Goal: Information Seeking & Learning: Learn about a topic

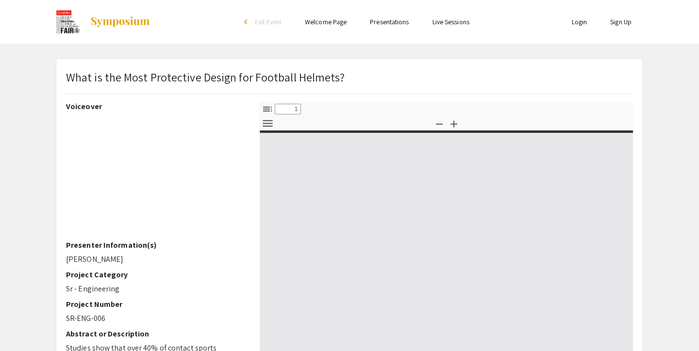
select select "custom"
type input "0"
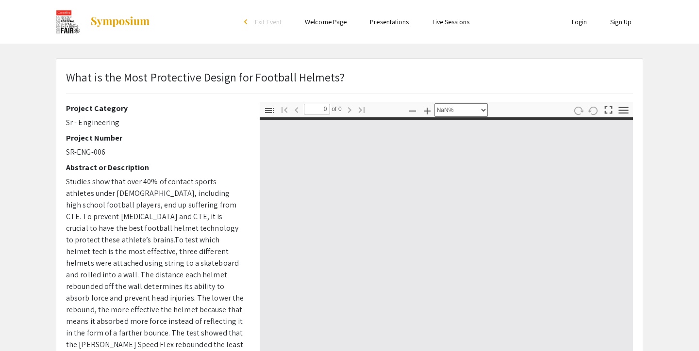
scroll to position [139, 0]
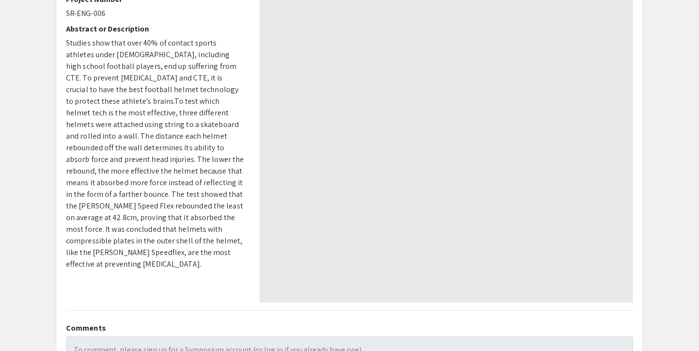
select select "auto"
type input "1"
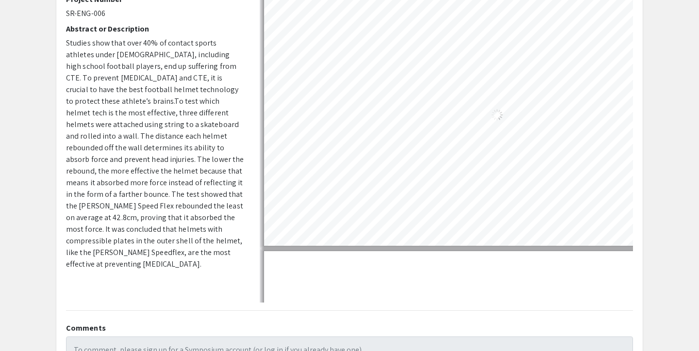
select select "auto"
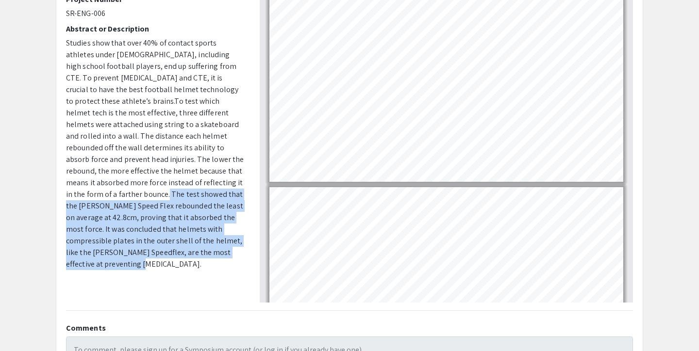
drag, startPoint x: 206, startPoint y: 182, endPoint x: 213, endPoint y: 248, distance: 65.9
click at [213, 248] on p "Studies show that over 40% of contact sports athletes under [DEMOGRAPHIC_DATA],…" at bounding box center [155, 153] width 179 height 233
copy span "The test showed that the [PERSON_NAME] Speed Flex rebounded the least on averag…"
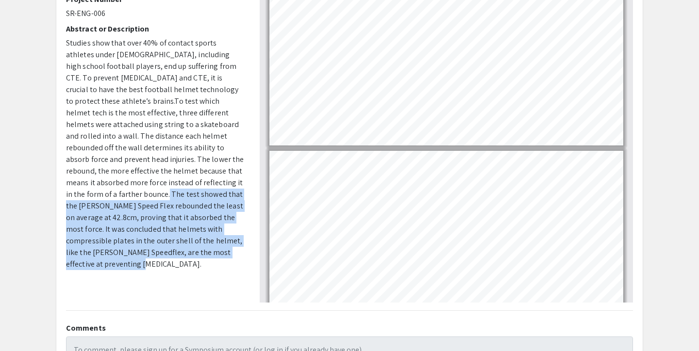
type input "3"
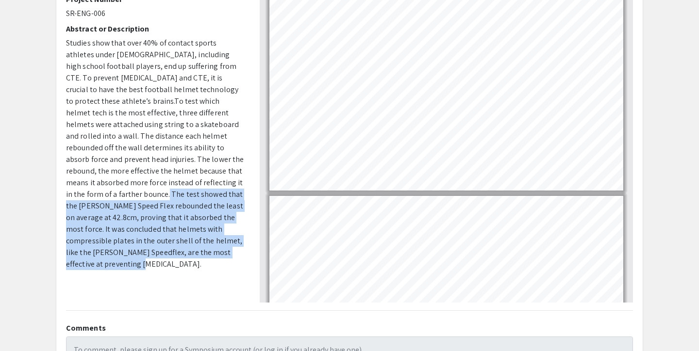
scroll to position [402, 0]
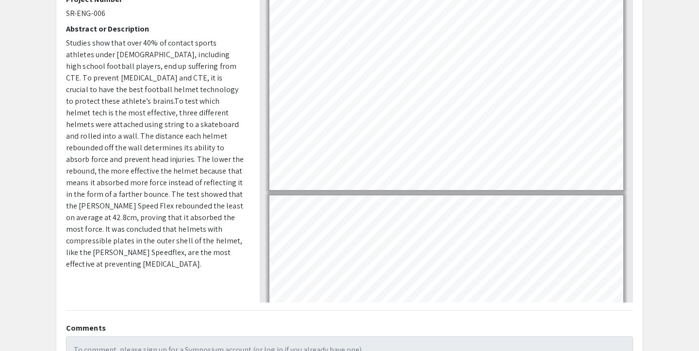
click at [36, 58] on app-presentation "What is the Most Protective Design for Football Helmets? Voiceover Presenter In…" at bounding box center [349, 198] width 699 height 558
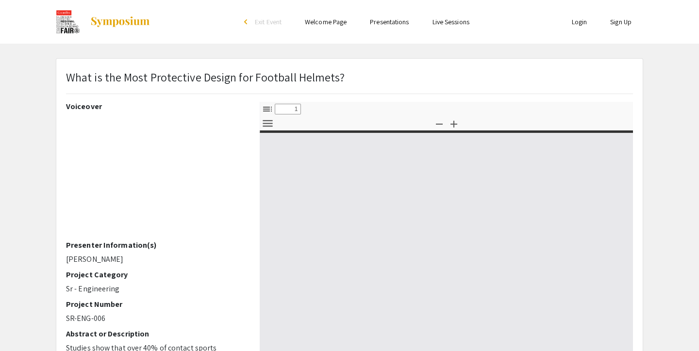
select select "custom"
type input "0"
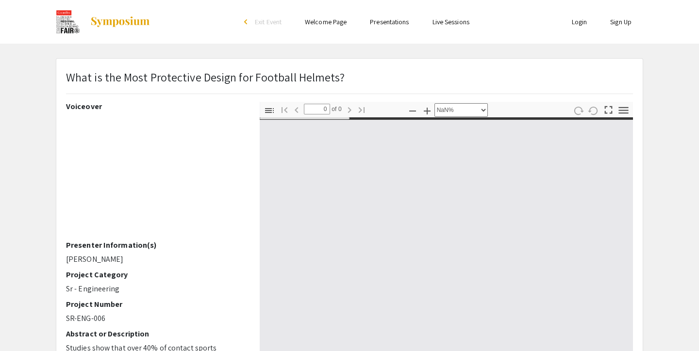
select select "auto"
type input "1"
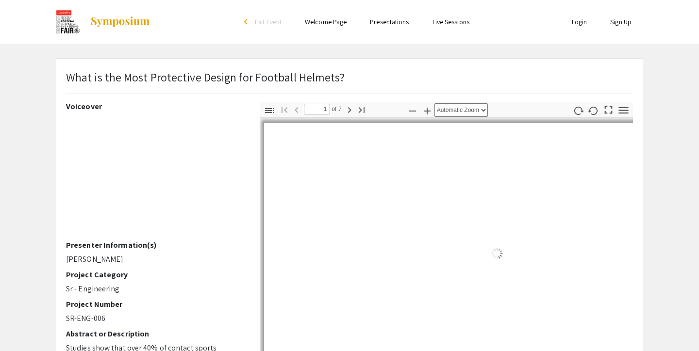
select select "auto"
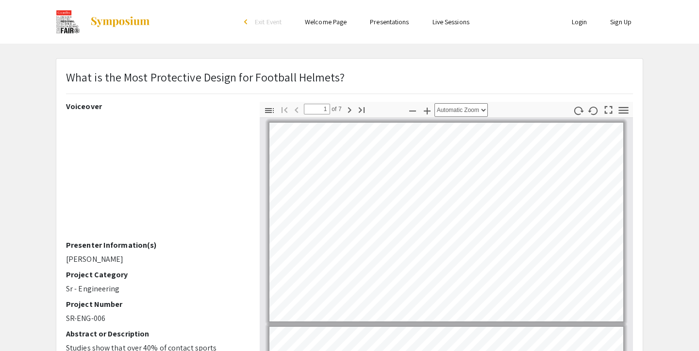
scroll to position [1, 0]
